Goal: Navigation & Orientation: Find specific page/section

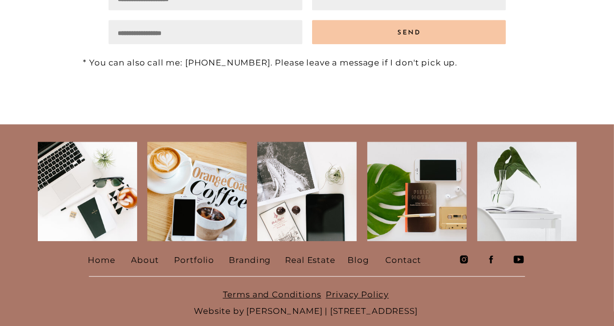
scroll to position [1930, 0]
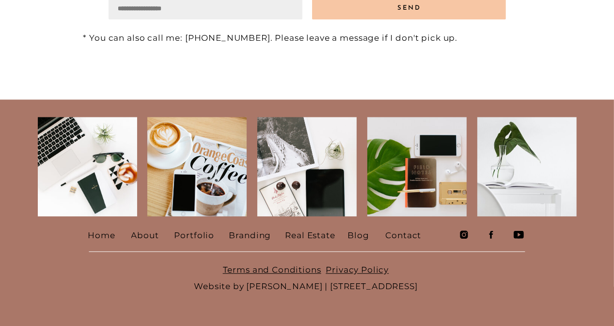
click at [301, 234] on nav "Real Estate" at bounding box center [311, 234] width 53 height 15
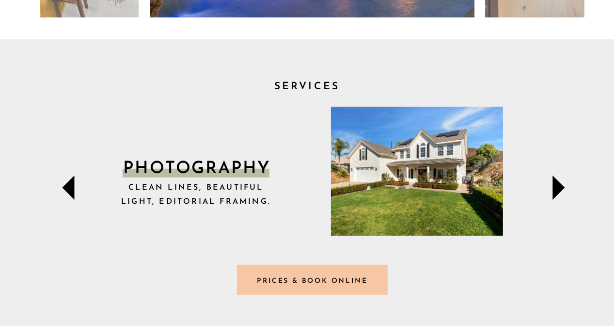
scroll to position [339, 0]
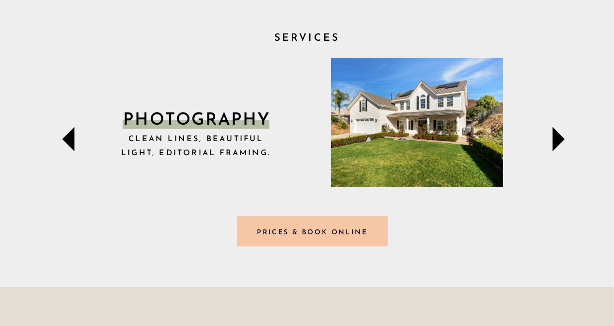
click at [554, 137] on icon at bounding box center [558, 139] width 12 height 24
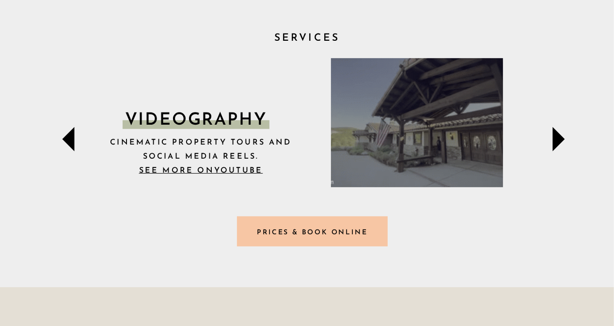
click at [554, 137] on icon at bounding box center [558, 139] width 12 height 24
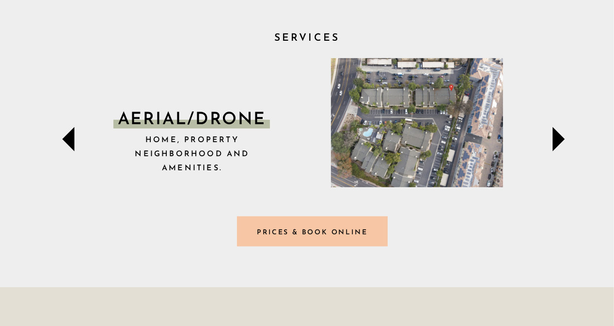
click at [554, 137] on icon at bounding box center [558, 139] width 12 height 24
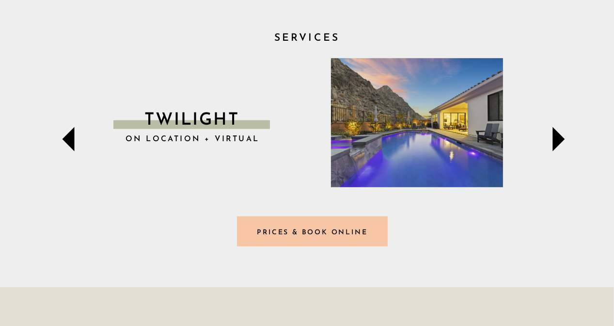
click at [554, 137] on icon at bounding box center [558, 139] width 12 height 24
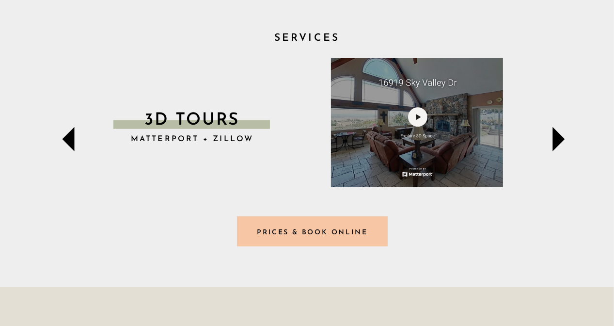
click at [554, 137] on icon at bounding box center [558, 139] width 12 height 24
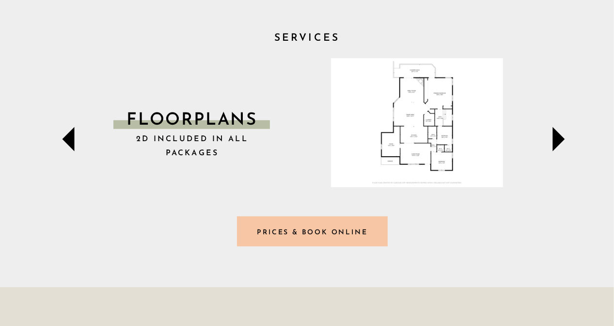
click at [554, 137] on icon at bounding box center [558, 139] width 12 height 24
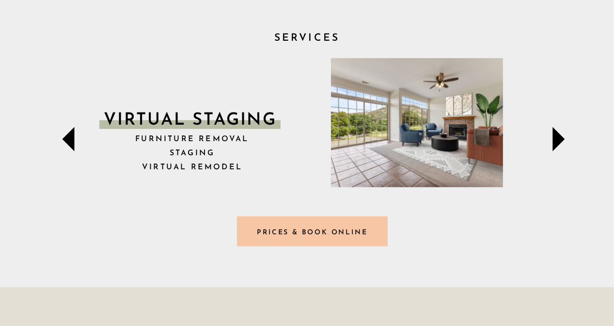
click at [554, 137] on icon at bounding box center [558, 139] width 12 height 24
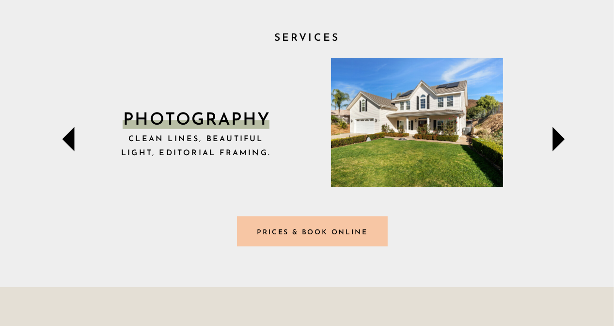
click at [554, 137] on icon at bounding box center [558, 139] width 12 height 24
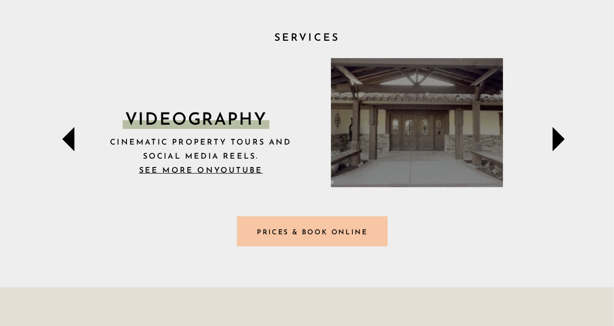
click at [554, 141] on icon at bounding box center [558, 139] width 12 height 24
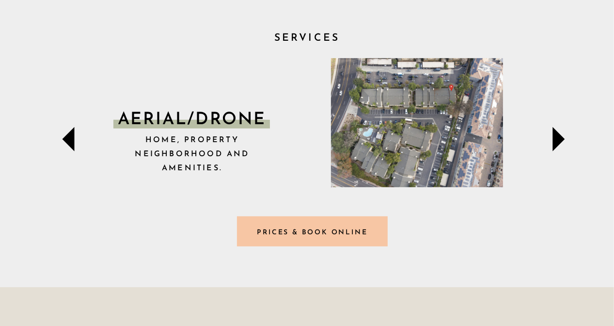
click at [555, 141] on icon at bounding box center [558, 139] width 12 height 24
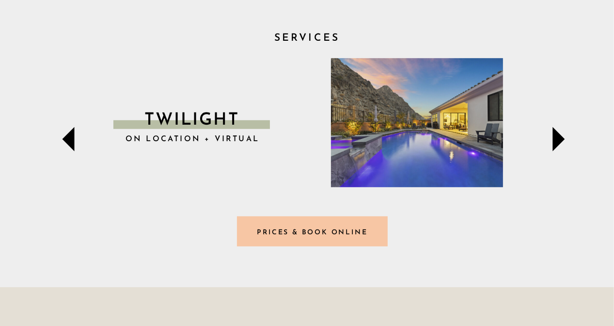
click at [555, 141] on icon at bounding box center [558, 139] width 12 height 24
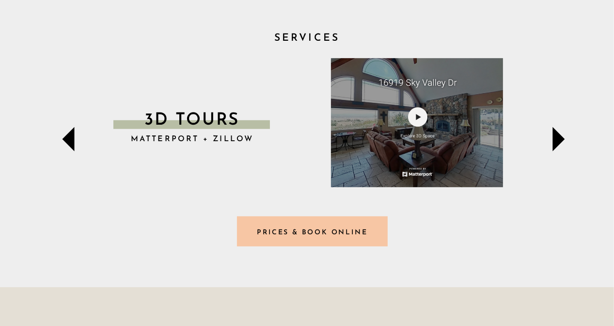
click at [555, 141] on icon at bounding box center [558, 139] width 12 height 24
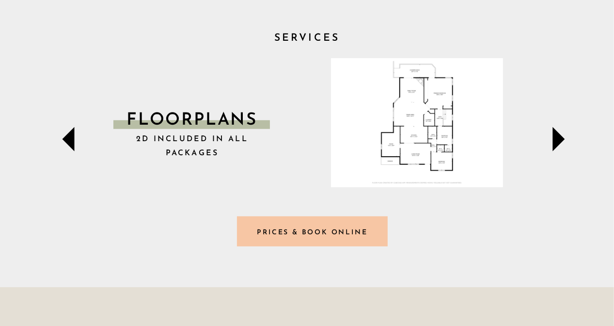
click at [555, 141] on icon at bounding box center [558, 139] width 12 height 24
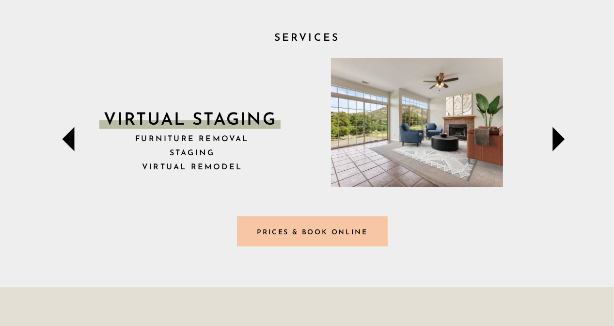
click at [554, 141] on icon at bounding box center [558, 139] width 12 height 24
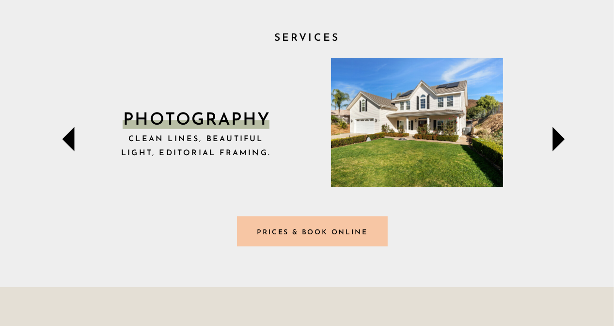
click at [554, 141] on icon at bounding box center [558, 139] width 12 height 24
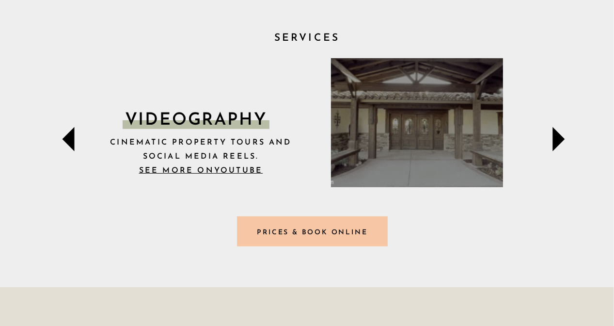
click at [68, 142] on icon at bounding box center [68, 139] width 12 height 24
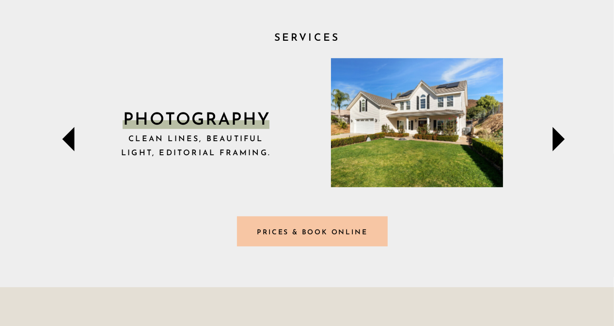
click at [68, 141] on icon at bounding box center [68, 139] width 12 height 24
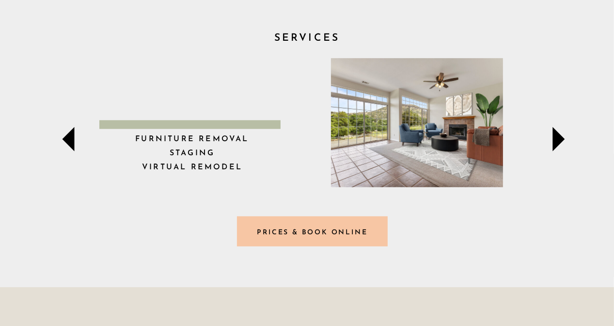
click at [68, 141] on icon at bounding box center [68, 139] width 12 height 24
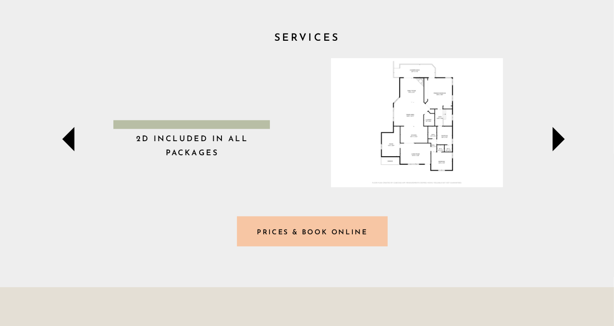
click at [68, 141] on icon at bounding box center [68, 139] width 12 height 24
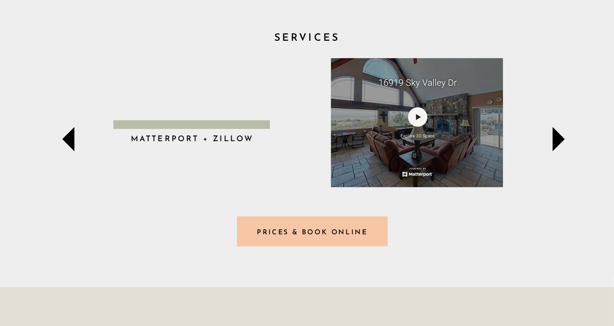
click at [68, 141] on icon at bounding box center [68, 139] width 12 height 24
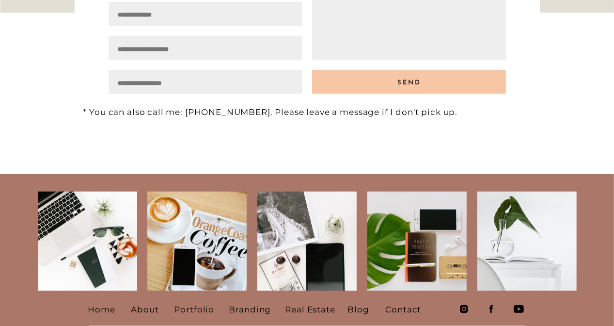
scroll to position [4592, 0]
